Goal: Find specific page/section: Find specific page/section

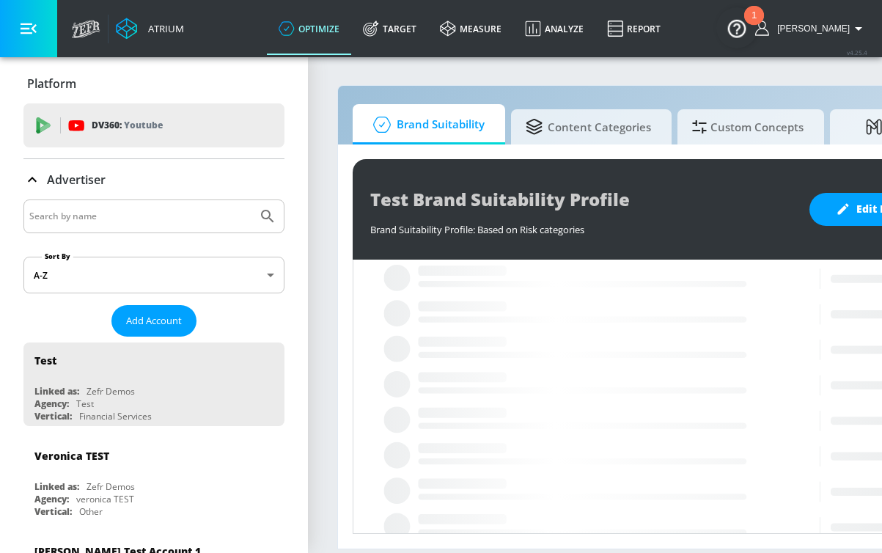
click at [127, 213] on input "Search by name" at bounding box center [140, 216] width 222 height 19
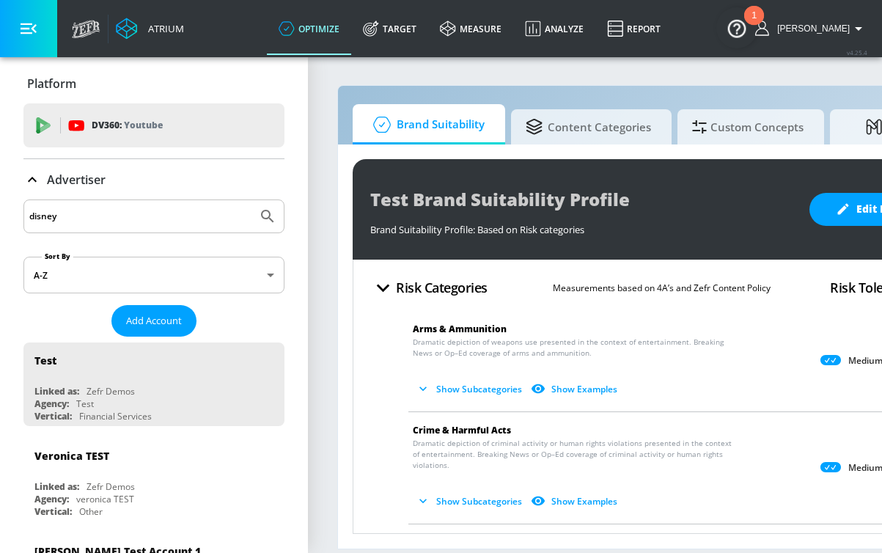
type input "disney"
click at [251, 200] on button "Submit Search" at bounding box center [267, 216] width 32 height 32
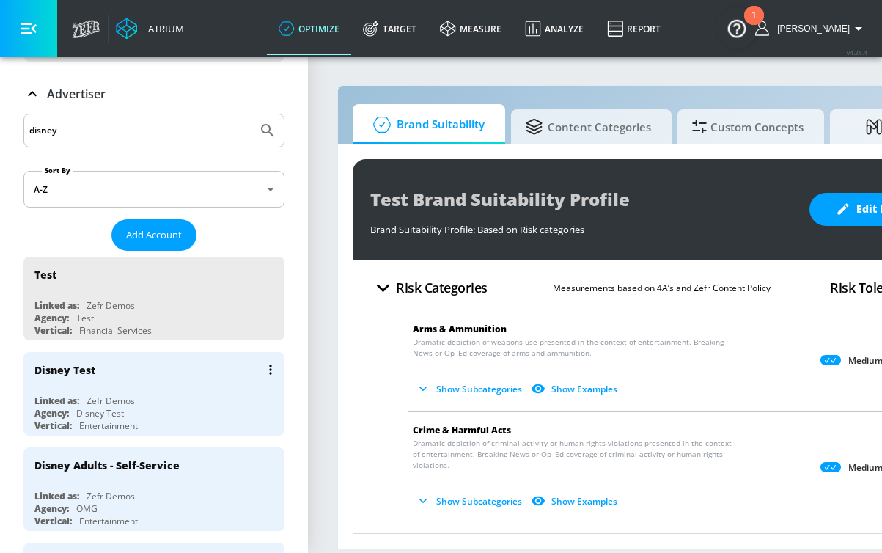
scroll to position [92, 0]
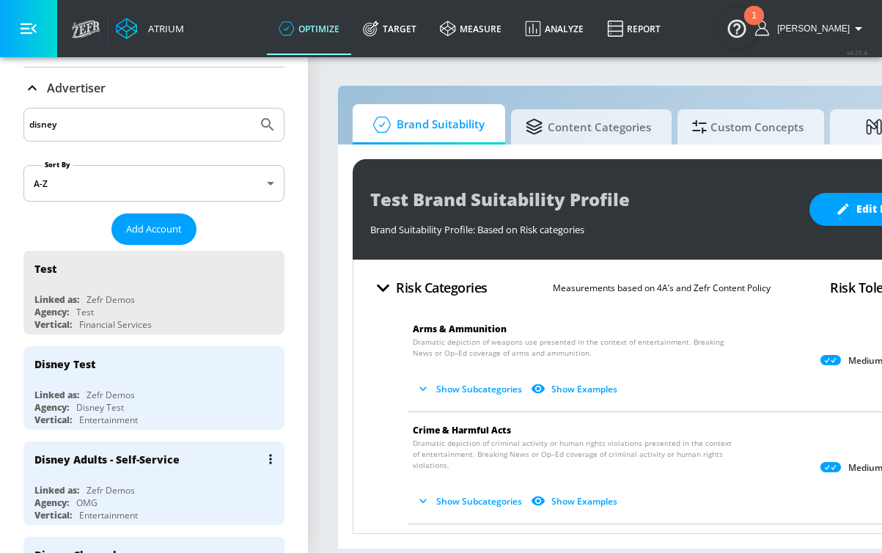
click at [203, 465] on div "Disney Adults - Self-Service" at bounding box center [157, 458] width 246 height 35
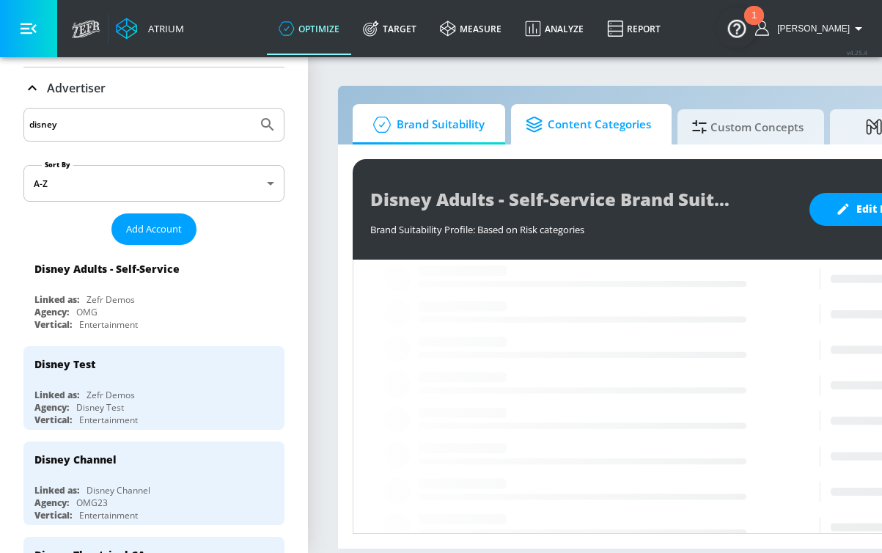
click at [594, 136] on span "Content Categories" at bounding box center [587, 124] width 125 height 35
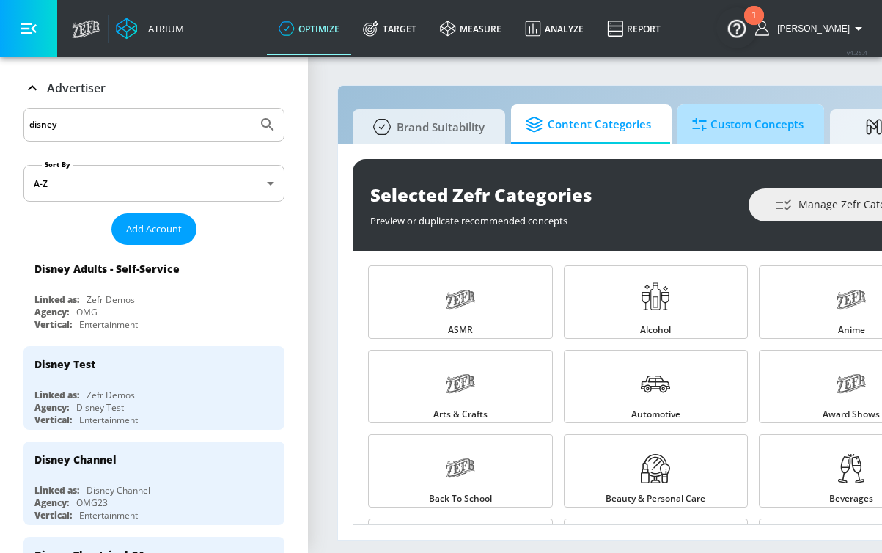
click at [734, 136] on span "Custom Concepts" at bounding box center [747, 124] width 111 height 35
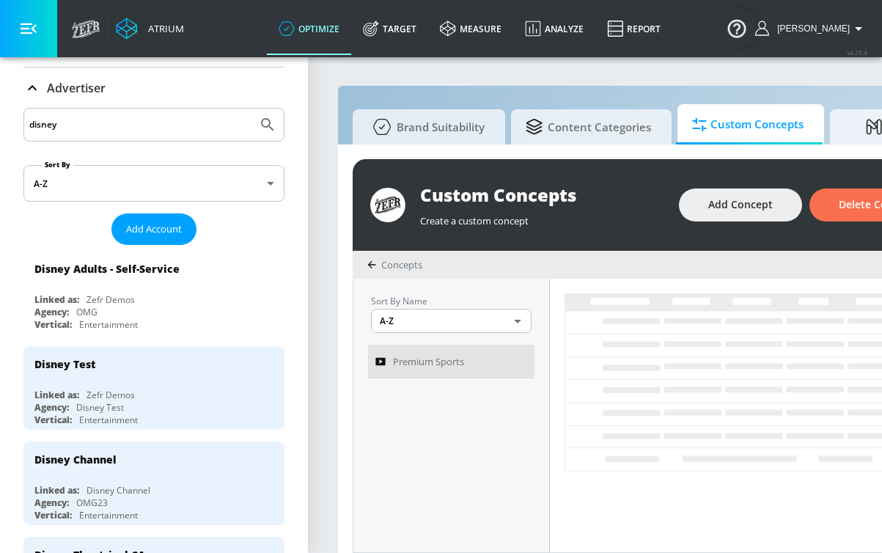
scroll to position [15, 0]
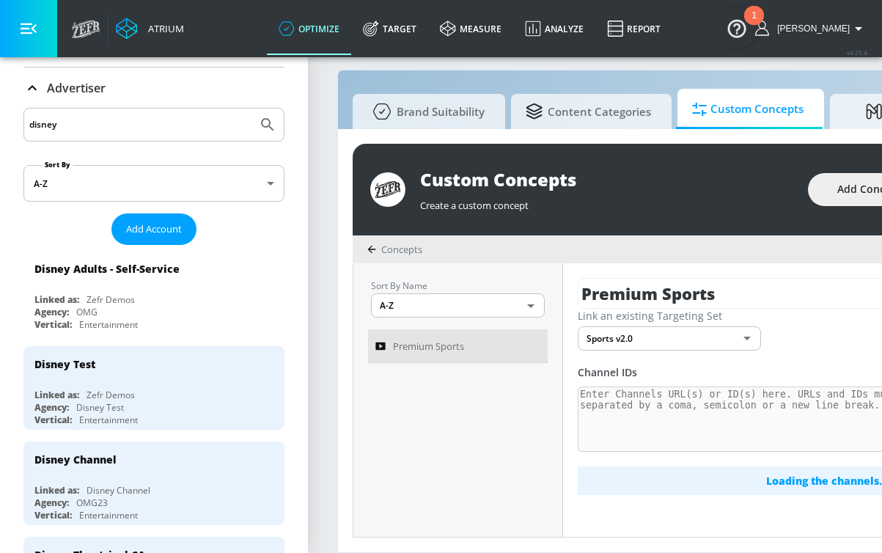
click at [35, 26] on icon "button" at bounding box center [29, 29] width 16 height 16
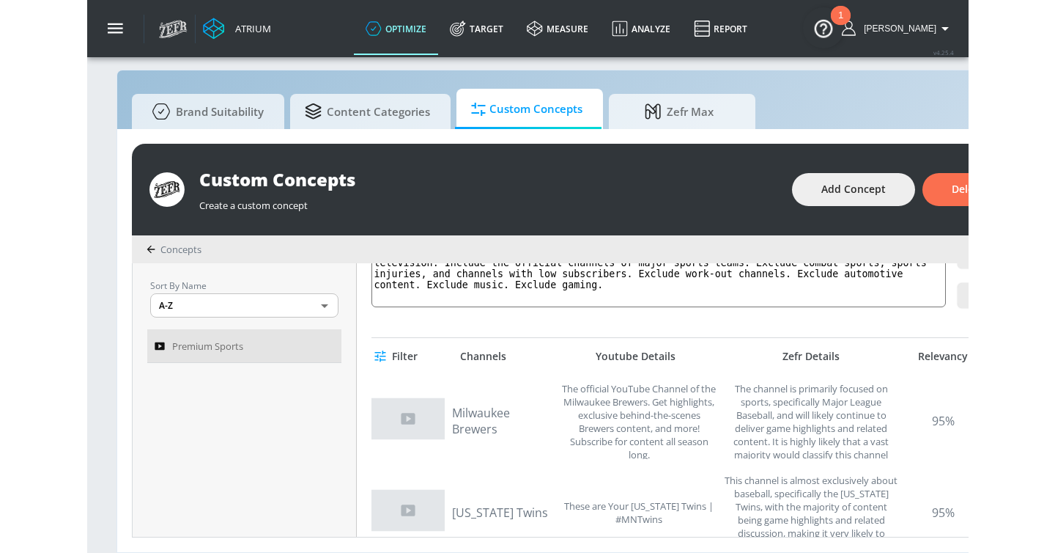
scroll to position [150, 0]
